Goal: Information Seeking & Learning: Learn about a topic

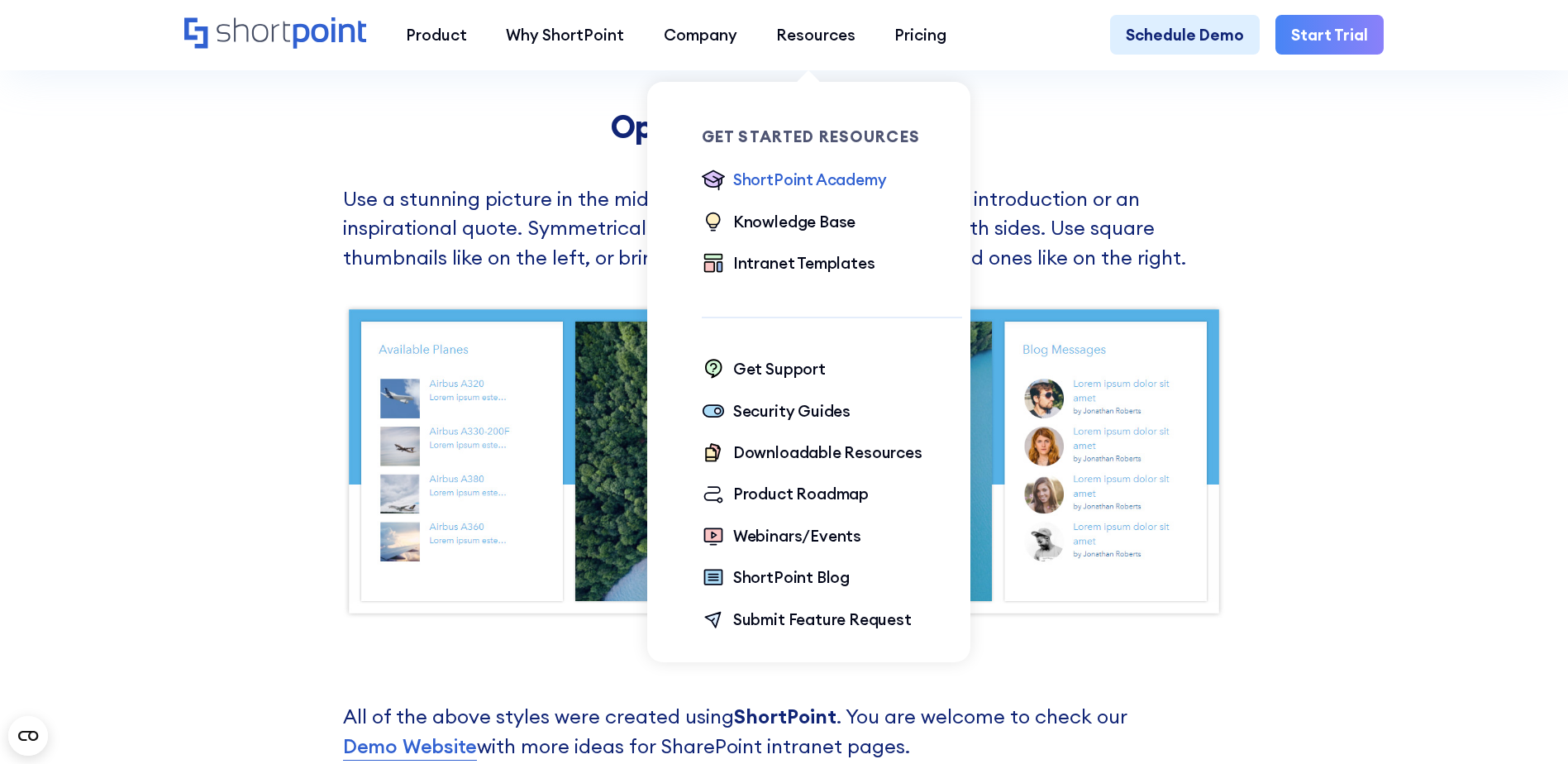
scroll to position [6777, 0]
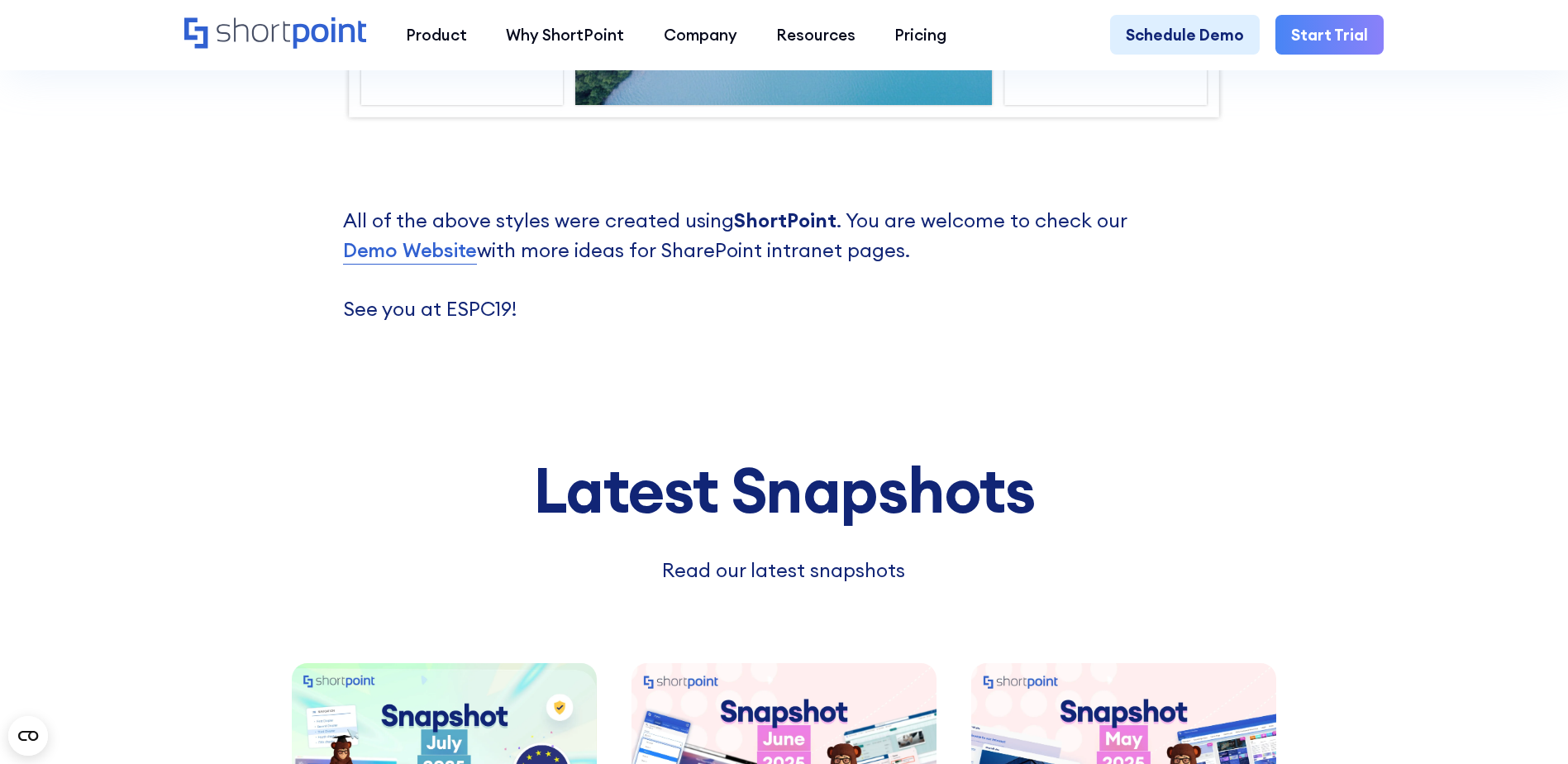
click at [420, 265] on link "Demo Website" at bounding box center [409, 250] width 134 height 30
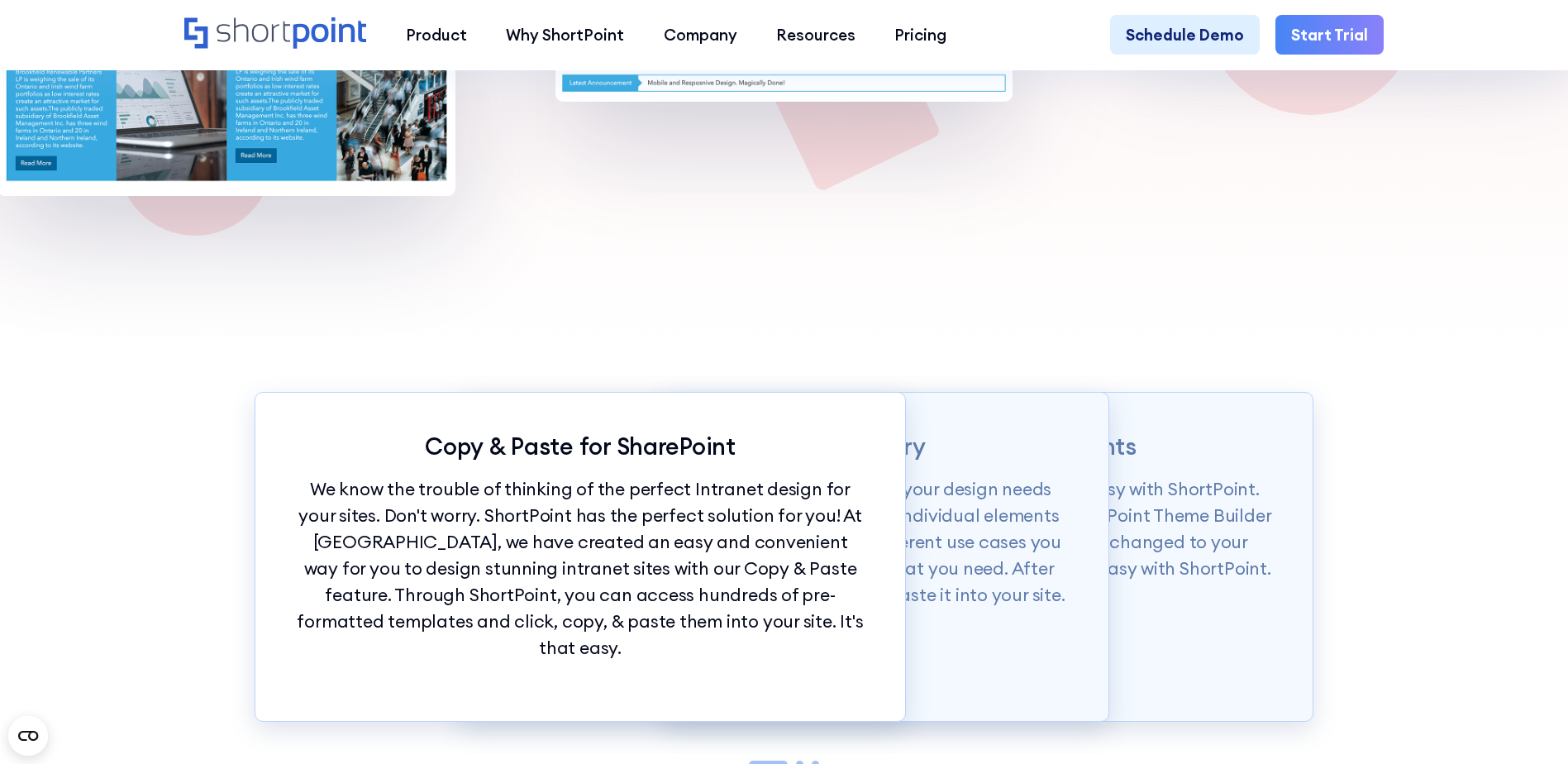
scroll to position [1488, 0]
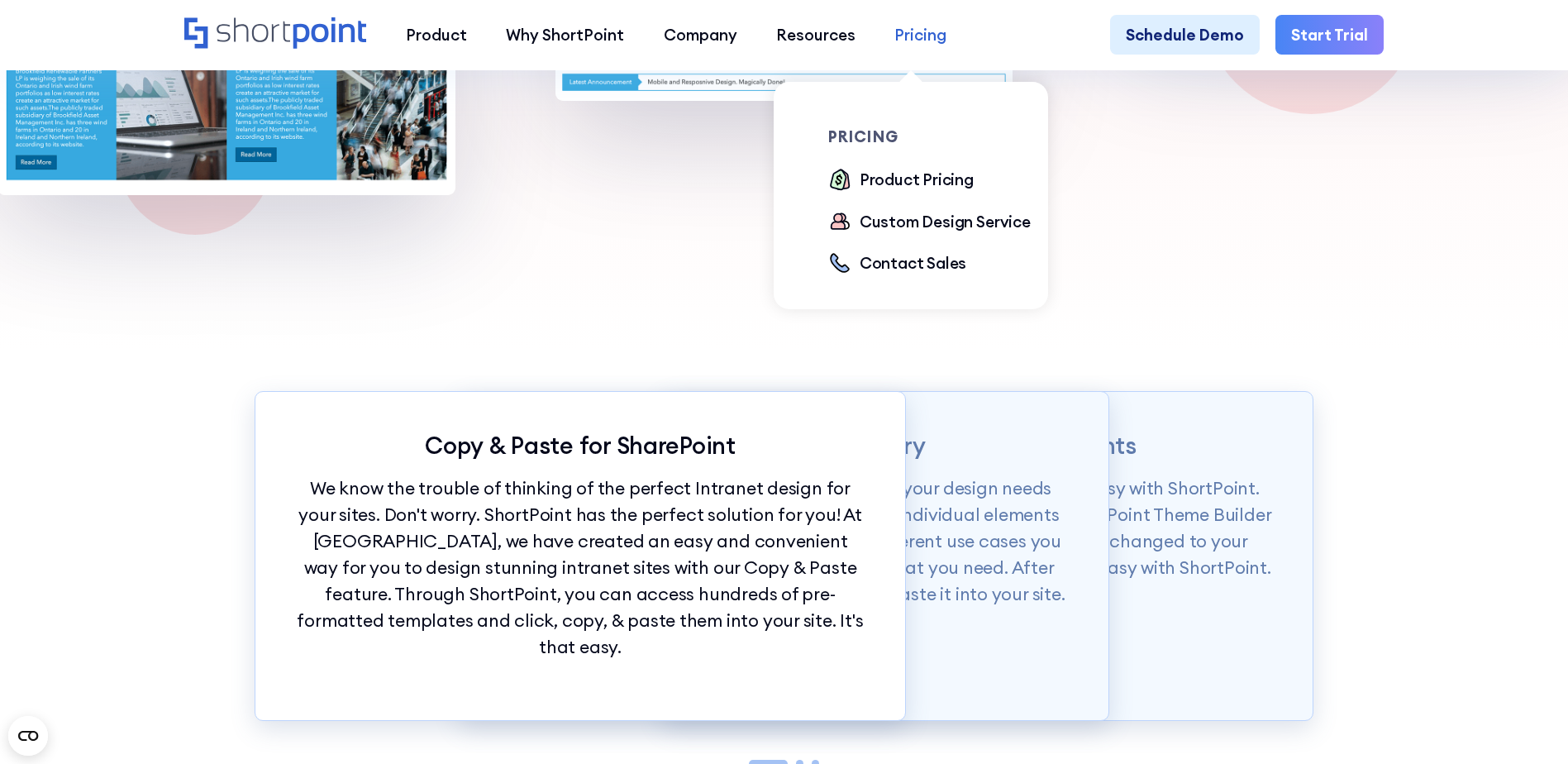
click at [918, 29] on div "Pricing" at bounding box center [920, 34] width 52 height 23
click at [914, 181] on div "Product Pricing" at bounding box center [916, 179] width 114 height 23
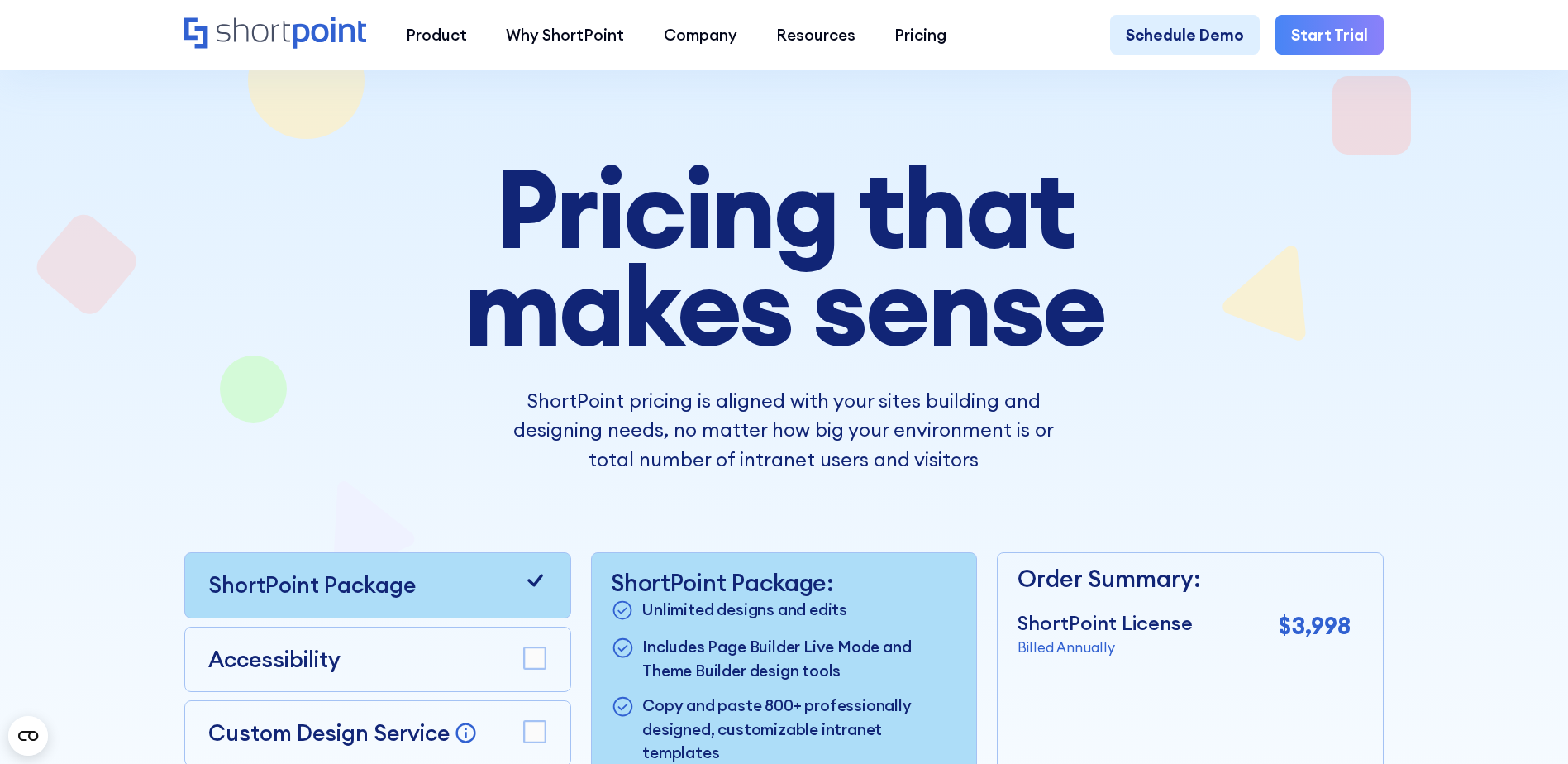
scroll to position [331, 0]
